Goal: Check status: Check status

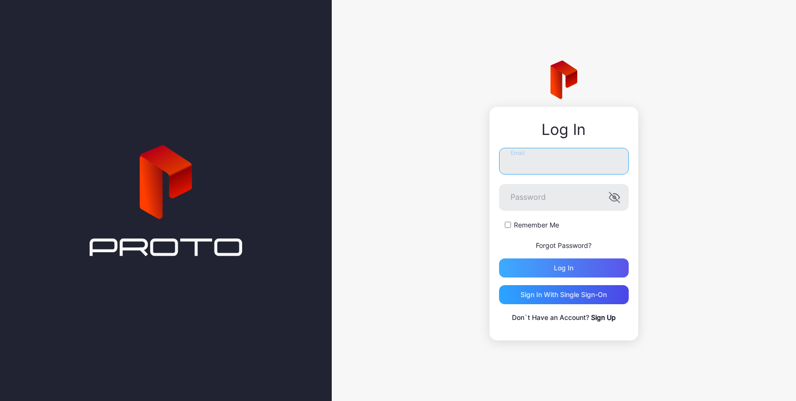
type input "**********"
click at [579, 266] on div "Log in" at bounding box center [564, 267] width 130 height 19
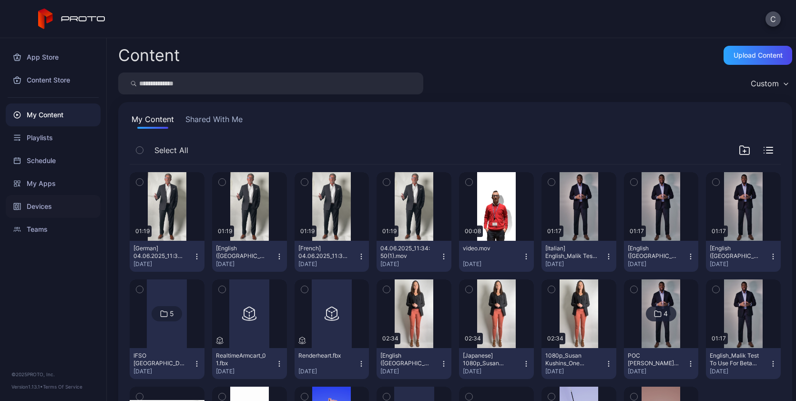
click at [40, 209] on div "Devices" at bounding box center [53, 206] width 95 height 23
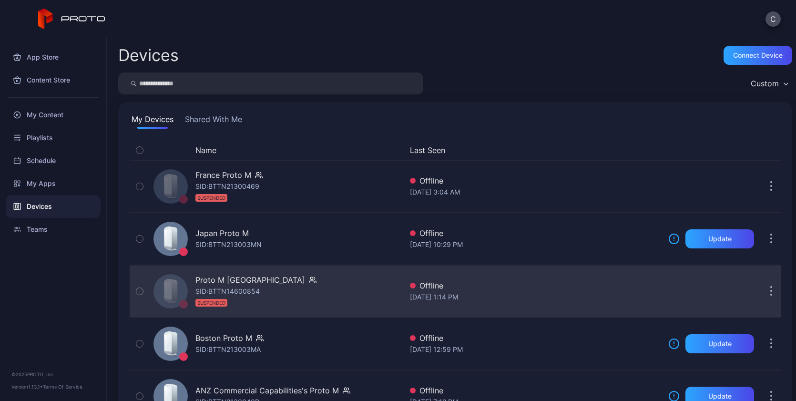
scroll to position [145, 0]
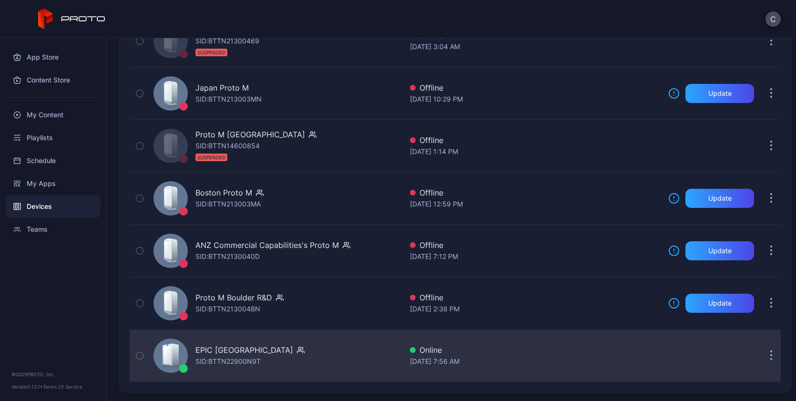
click at [432, 349] on div "Online" at bounding box center [535, 349] width 251 height 11
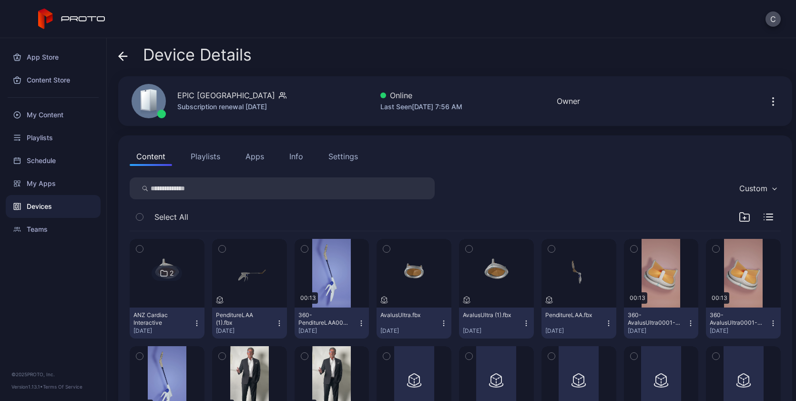
click at [206, 156] on button "Playlists" at bounding box center [205, 156] width 43 height 19
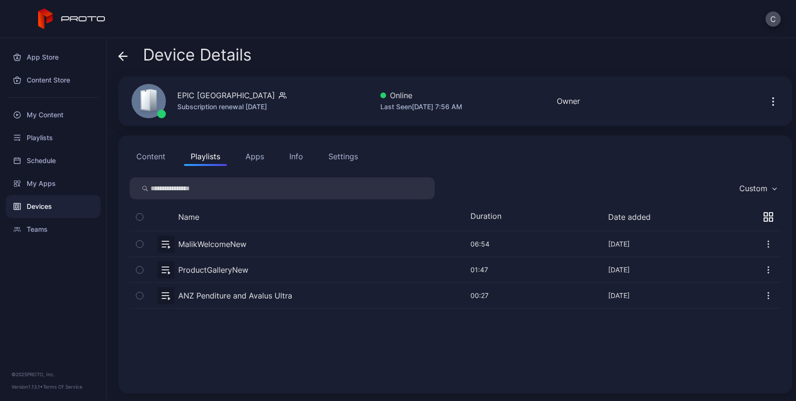
click at [217, 244] on button "button" at bounding box center [455, 243] width 651 height 25
